Goal: Task Accomplishment & Management: Manage account settings

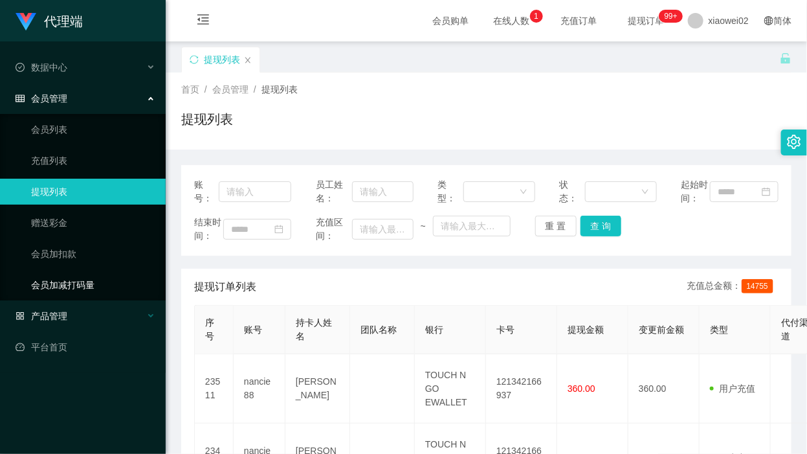
click at [42, 317] on span "产品管理" at bounding box center [42, 316] width 52 height 10
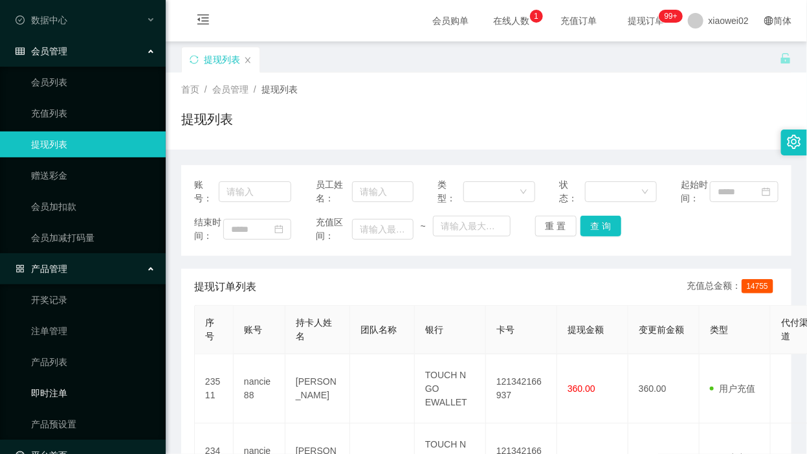
scroll to position [74, 0]
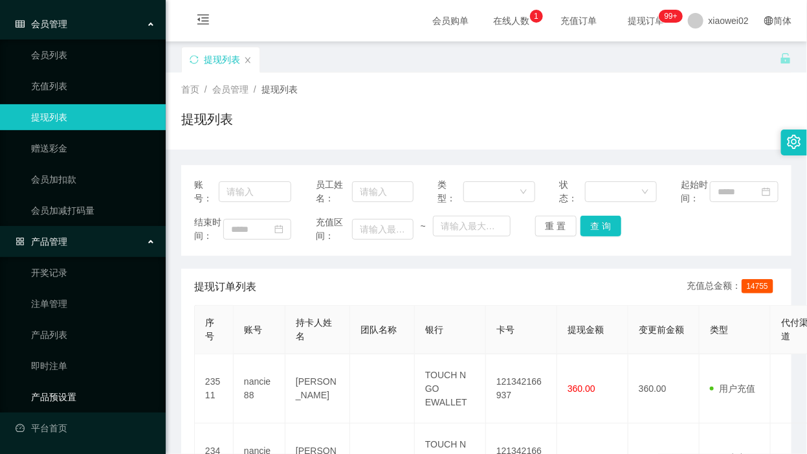
click at [67, 399] on link "产品预设置" at bounding box center [93, 397] width 124 height 26
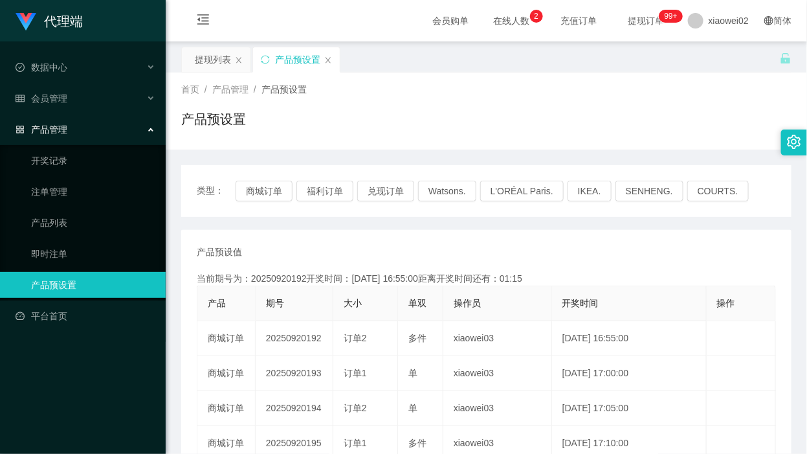
click at [298, 321] on td "20250920192" at bounding box center [295, 338] width 78 height 35
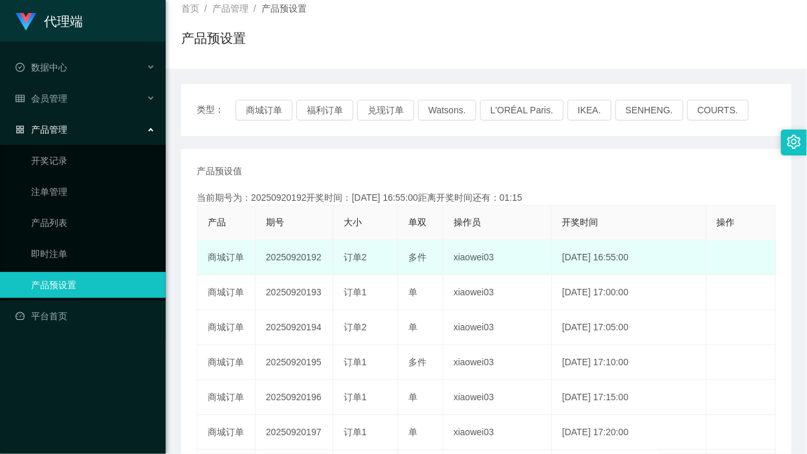
drag, startPoint x: 0, startPoint y: 0, endPoint x: 298, endPoint y: 251, distance: 389.2
click at [298, 251] on td "20250920192" at bounding box center [295, 257] width 78 height 35
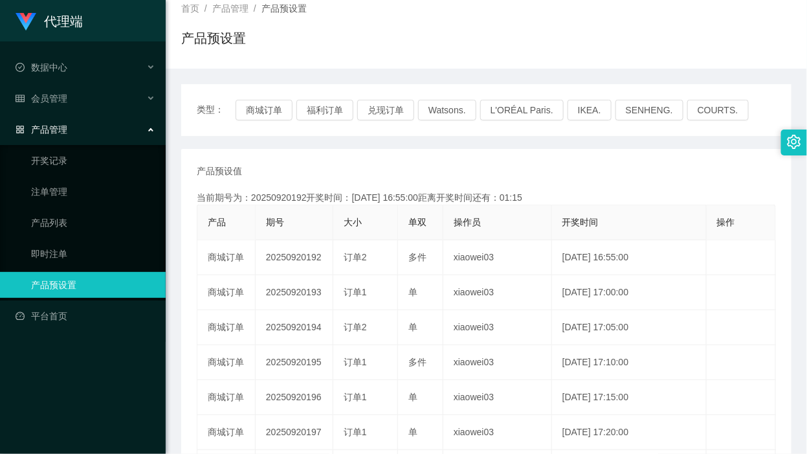
copy td "20250920192"
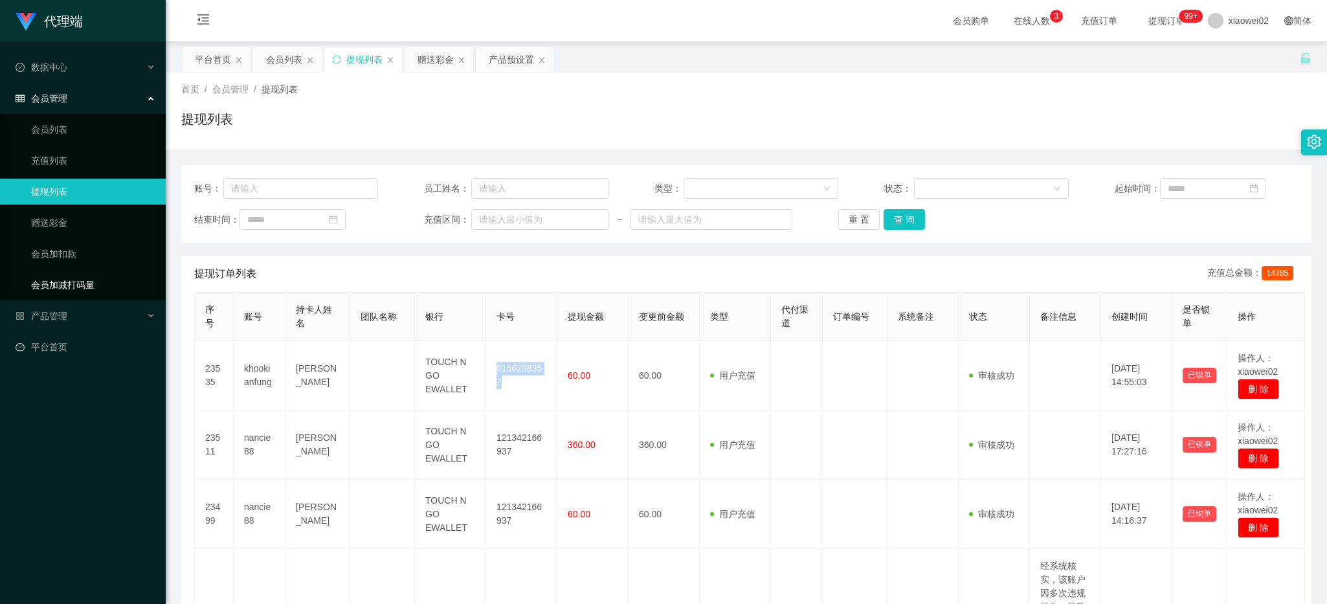
click at [74, 289] on link "会员加减打码量" at bounding box center [93, 285] width 124 height 26
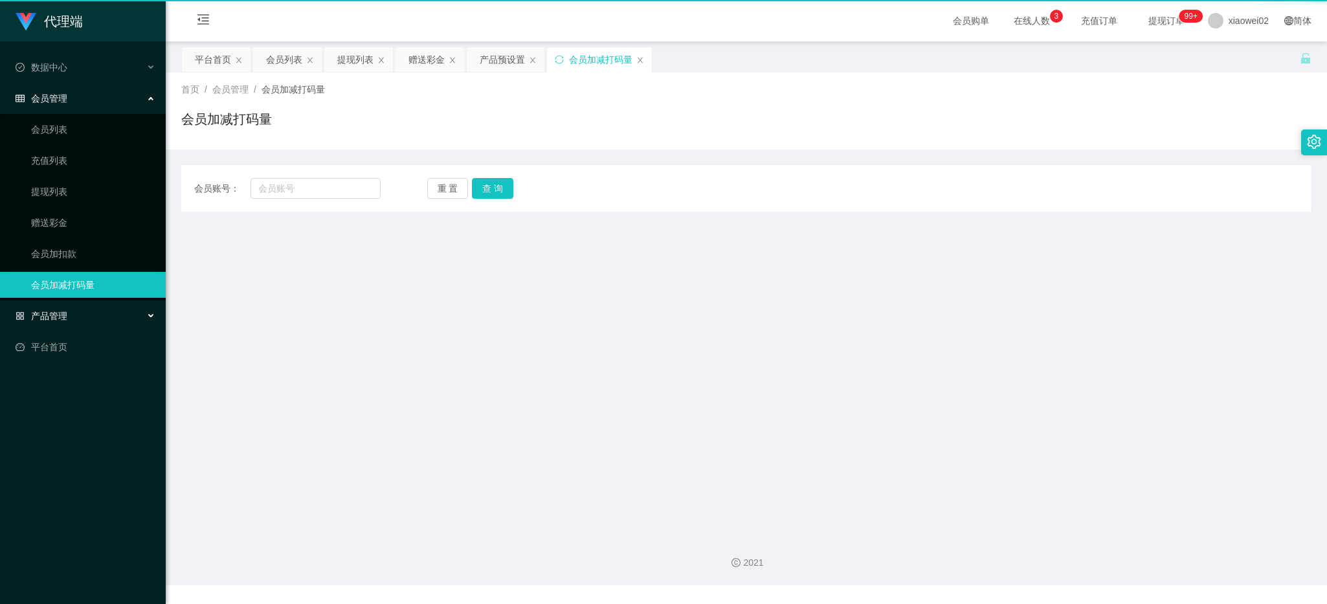
click at [72, 313] on div "产品管理" at bounding box center [83, 316] width 166 height 26
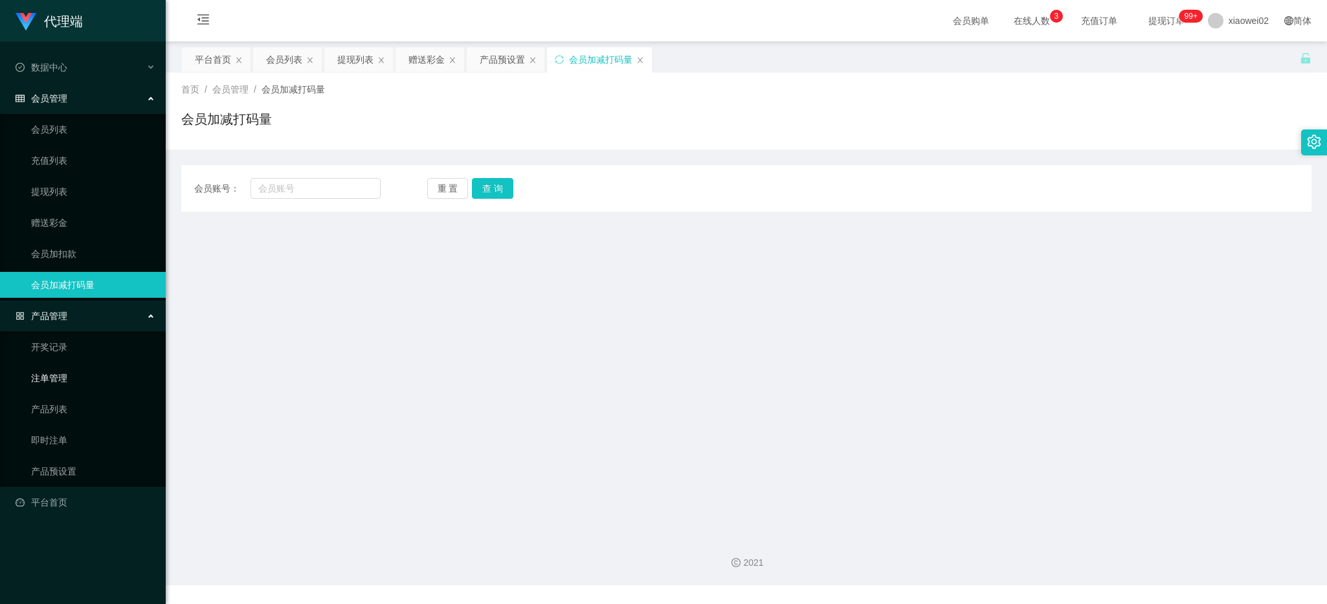
click at [68, 377] on link "注单管理" at bounding box center [93, 378] width 124 height 26
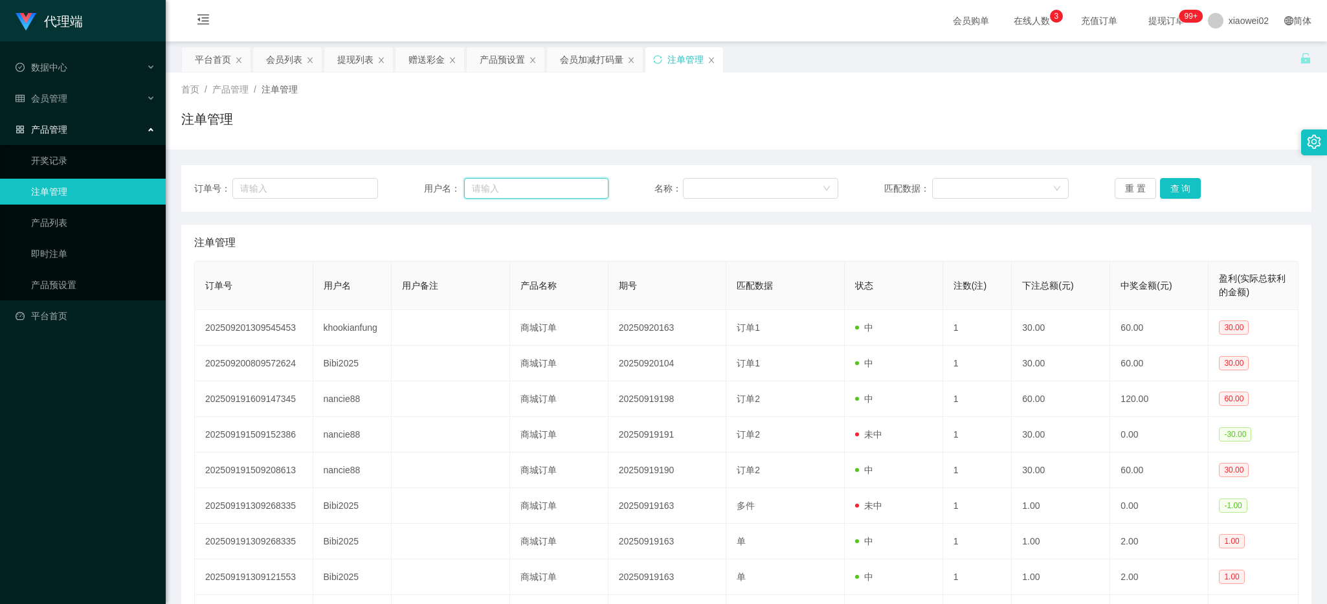
click at [482, 185] on input "text" at bounding box center [536, 188] width 144 height 21
paste input "khookianfung"
type input "khookianfung"
click at [1172, 191] on button "查 询" at bounding box center [1180, 188] width 41 height 21
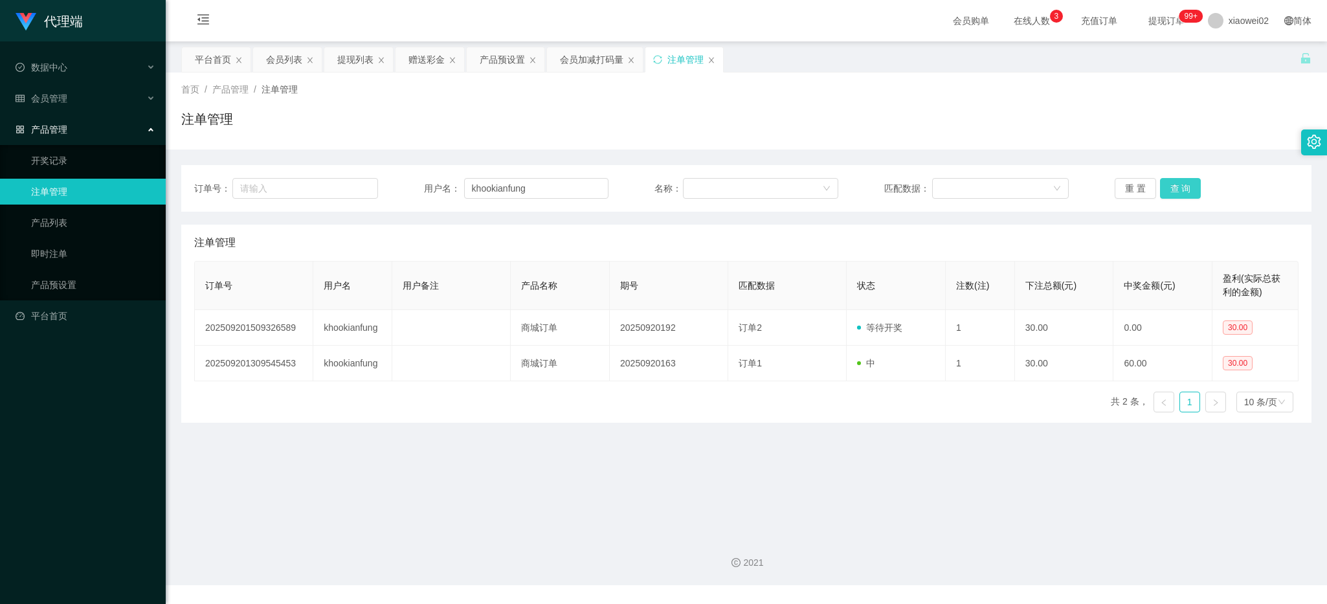
click at [1176, 186] on button "查 询" at bounding box center [1180, 188] width 41 height 21
click at [94, 104] on div "会员管理" at bounding box center [83, 98] width 166 height 26
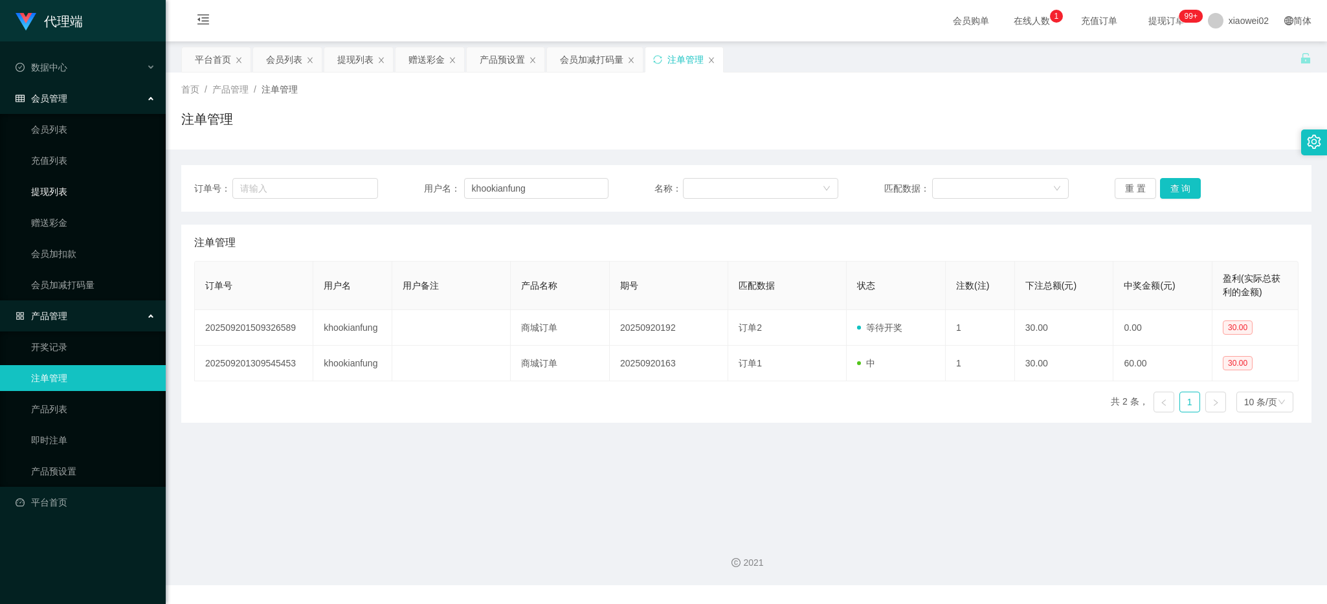
click at [68, 208] on ul "会员列表 充值列表 提现列表 赠送彩金 会员加扣款 会员加减打码量" at bounding box center [83, 207] width 166 height 186
click at [69, 194] on link "提现列表" at bounding box center [93, 192] width 124 height 26
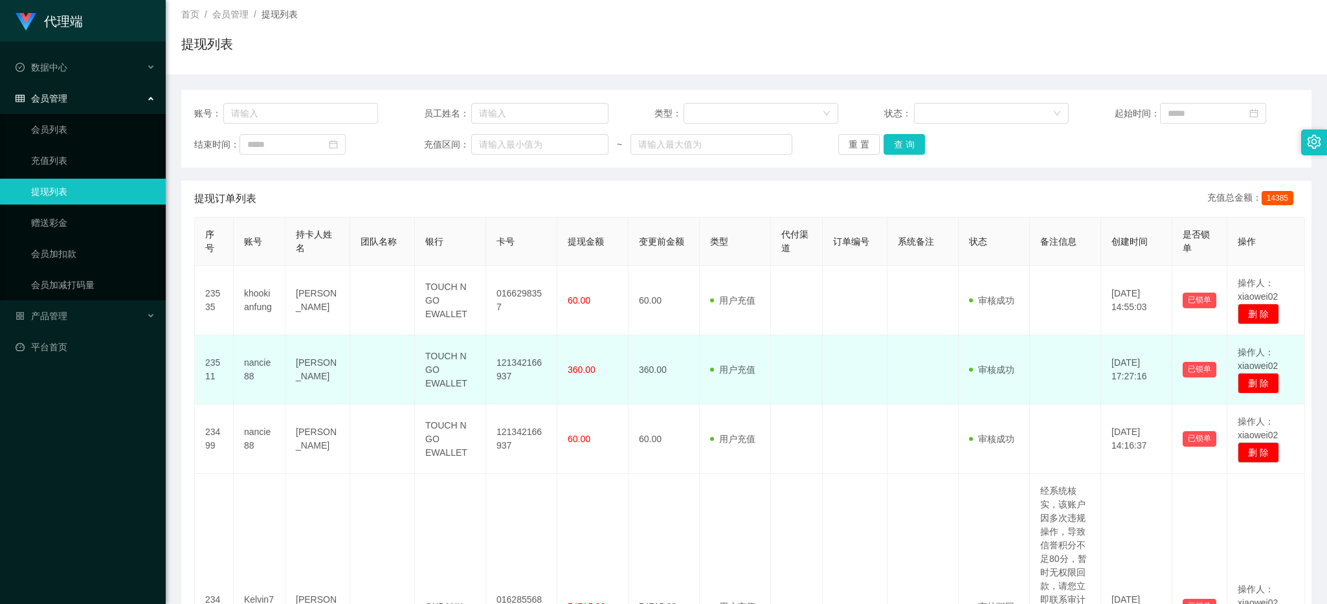
scroll to position [162, 0]
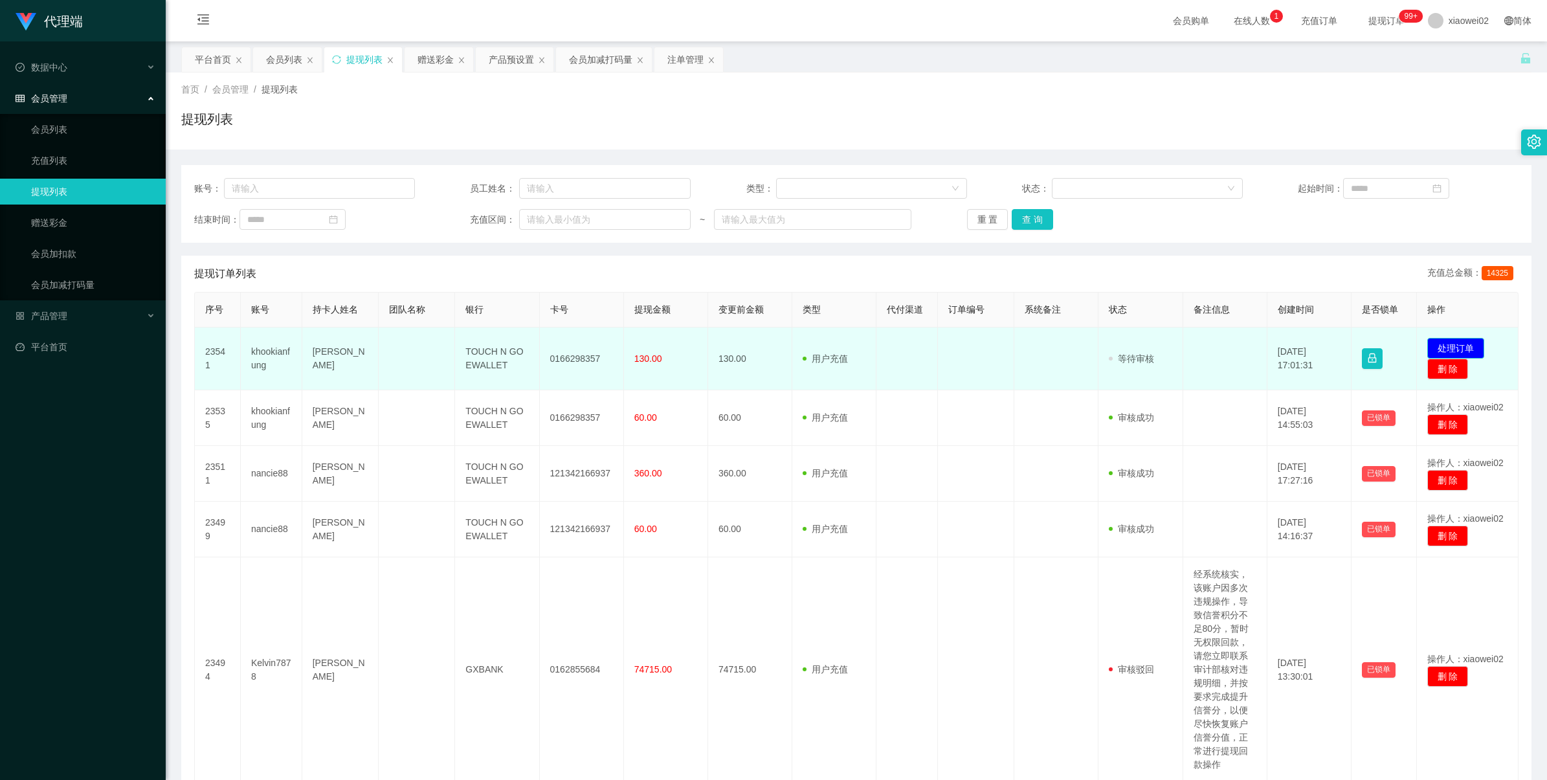
click at [1431, 348] on button "处理订单" at bounding box center [1456, 348] width 57 height 21
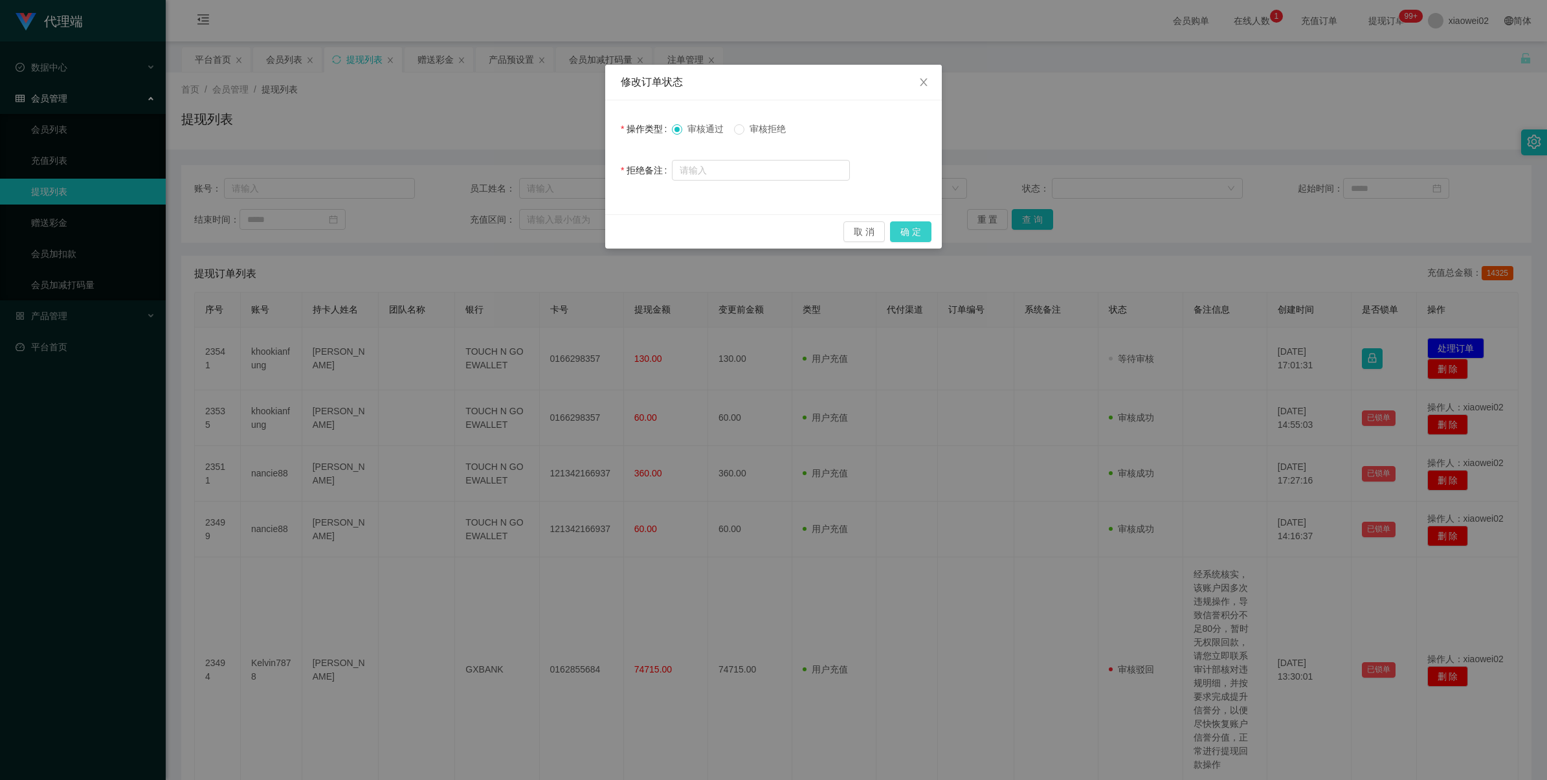
click at [920, 232] on button "确 定" at bounding box center [910, 231] width 41 height 21
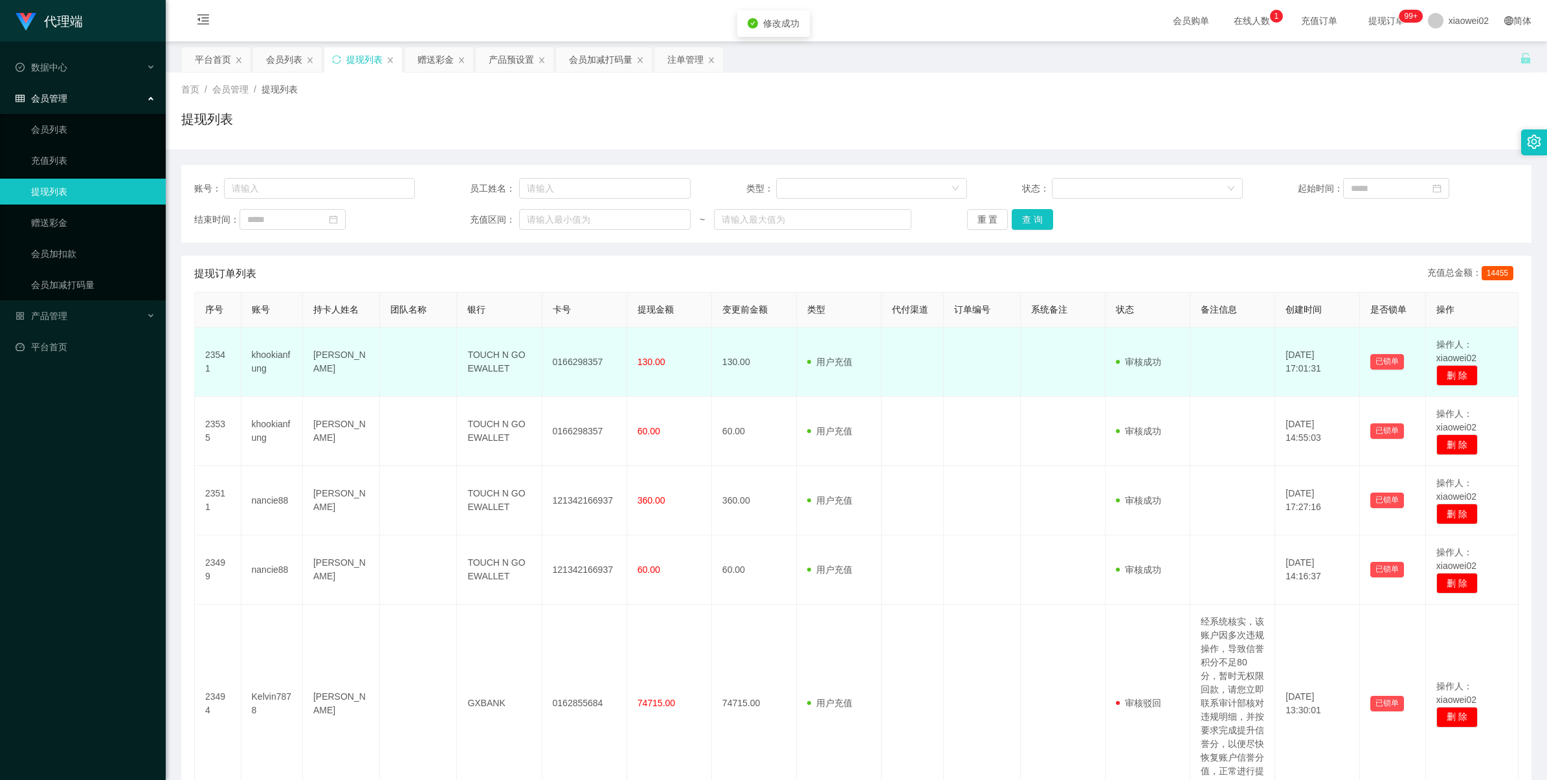
click at [590, 364] on td "0166298357" at bounding box center [585, 362] width 85 height 69
copy td "0166298357"
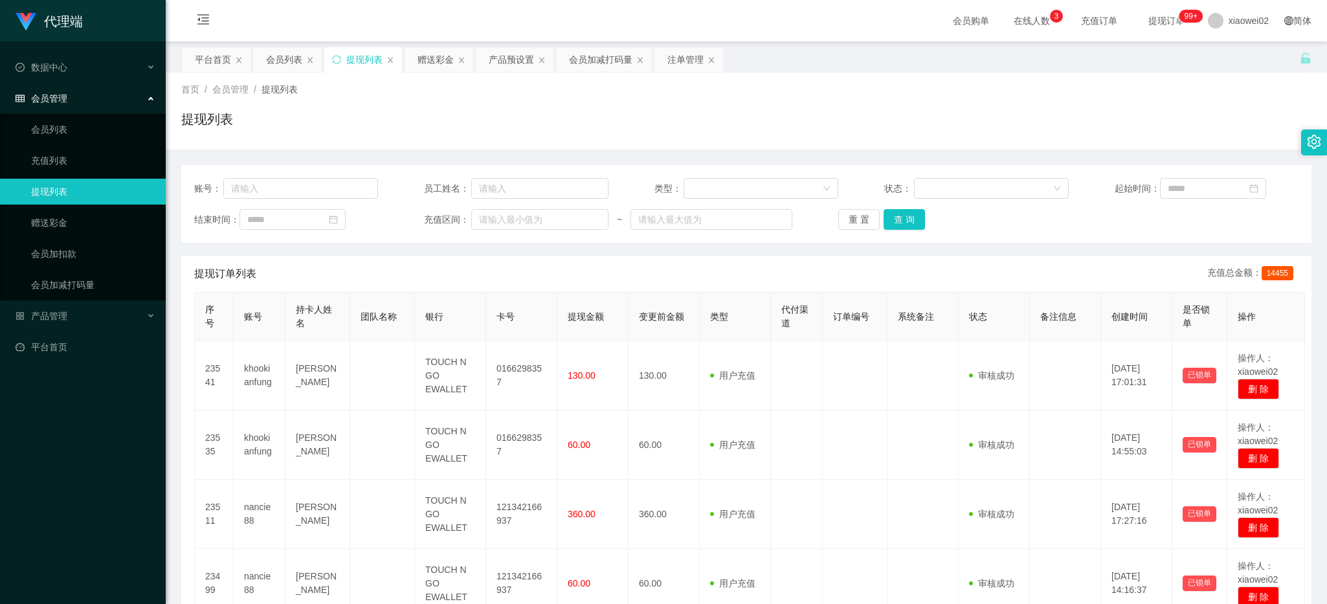
drag, startPoint x: 467, startPoint y: 131, endPoint x: 474, endPoint y: 128, distance: 7.2
click at [467, 131] on div "提现列表" at bounding box center [746, 124] width 1130 height 30
